Goal: Task Accomplishment & Management: Manage account settings

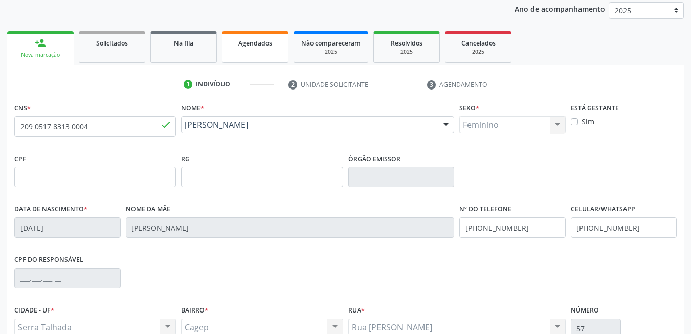
scroll to position [122, 0]
click at [138, 133] on input "209 0517 8313 0004" at bounding box center [95, 126] width 162 height 20
click at [241, 47] on span "Agendados" at bounding box center [255, 43] width 34 height 9
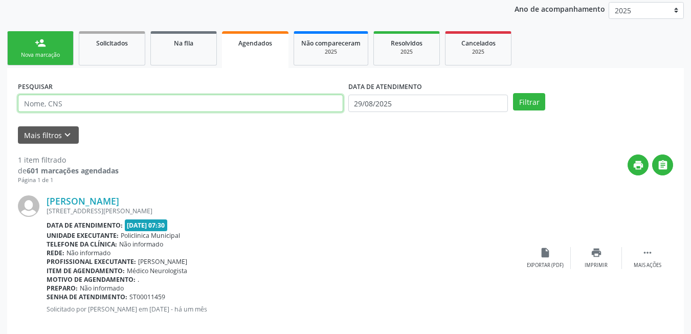
drag, startPoint x: 226, startPoint y: 102, endPoint x: 241, endPoint y: 101, distance: 14.9
click at [226, 102] on input "text" at bounding box center [180, 103] width 325 height 17
type input "898004035558879"
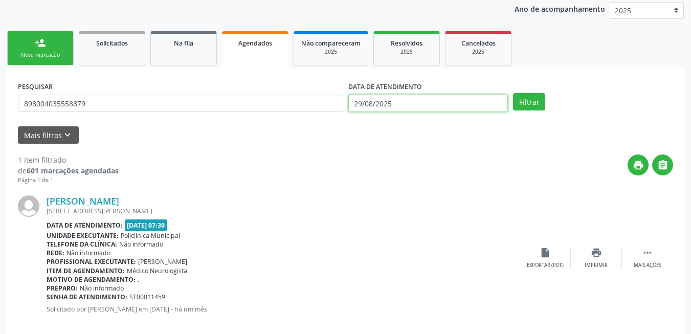
click at [486, 103] on input "29/08/2025" at bounding box center [428, 103] width 160 height 17
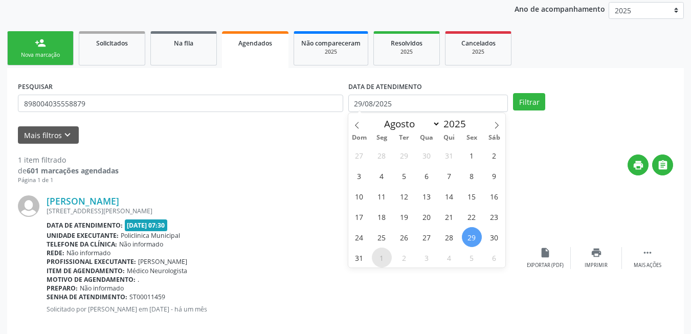
click at [383, 258] on span "1" at bounding box center [382, 257] width 20 height 20
type input "[DATE]"
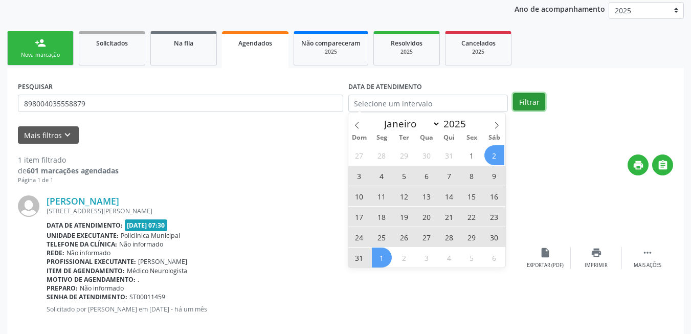
click at [526, 103] on button "Filtrar" at bounding box center [529, 101] width 32 height 17
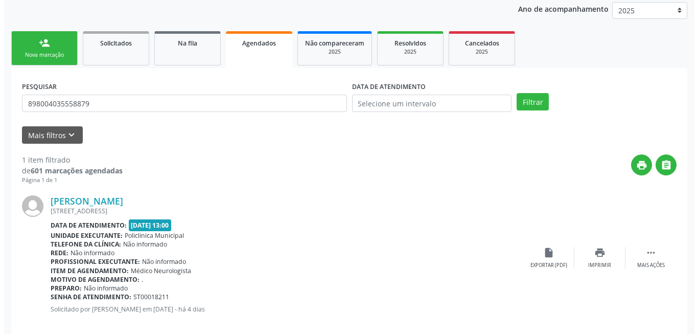
scroll to position [137, 0]
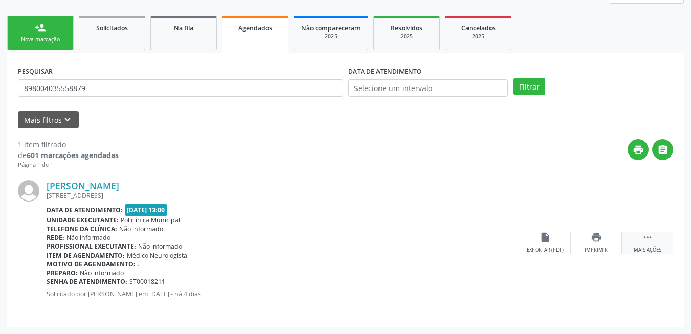
click at [651, 238] on icon "" at bounding box center [647, 237] width 11 height 11
click at [541, 248] on div "Cancelar" at bounding box center [545, 249] width 24 height 7
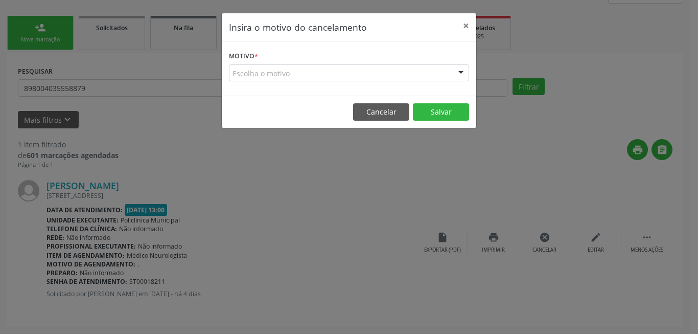
click at [436, 76] on div "Escolha o motivo" at bounding box center [349, 72] width 240 height 17
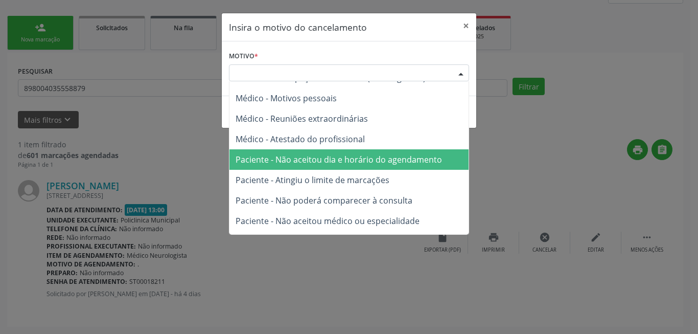
scroll to position [52, 0]
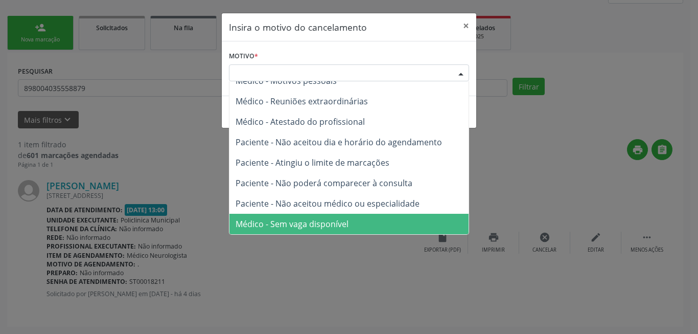
drag, startPoint x: 378, startPoint y: 216, endPoint x: 382, endPoint y: 207, distance: 9.9
click at [378, 216] on span "Médico - Sem vaga disponível" at bounding box center [349, 224] width 239 height 20
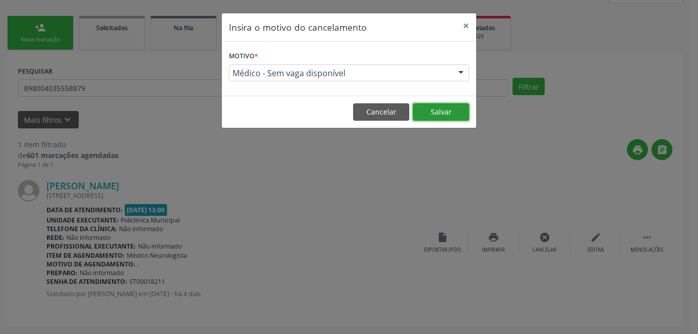
click at [439, 107] on button "Salvar" at bounding box center [441, 111] width 56 height 17
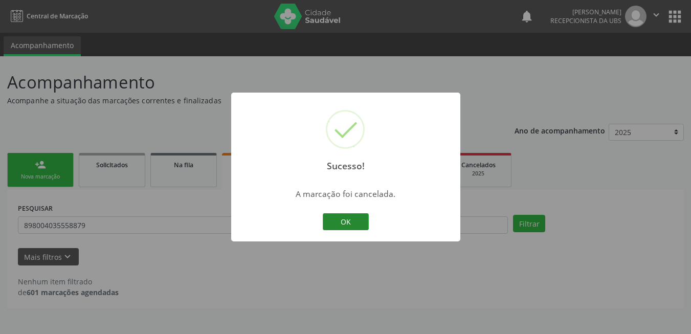
scroll to position [0, 0]
click at [343, 223] on button "OK" at bounding box center [349, 221] width 46 height 17
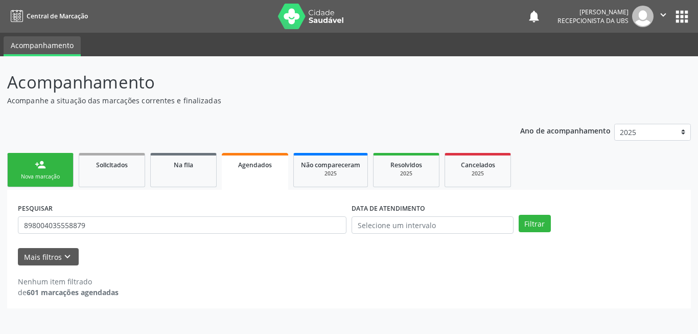
click at [51, 175] on div "Nova marcação" at bounding box center [40, 177] width 51 height 8
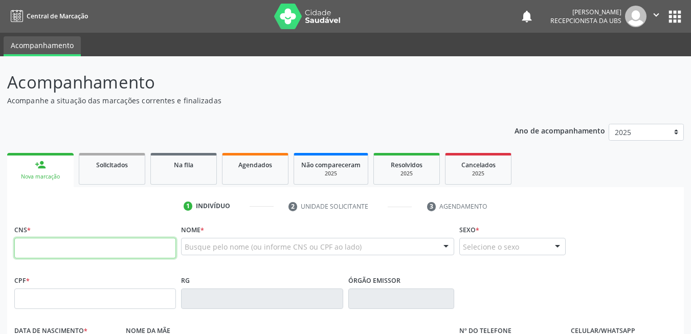
click at [85, 243] on input "text" at bounding box center [95, 248] width 162 height 20
